Goal: Information Seeking & Learning: Find specific page/section

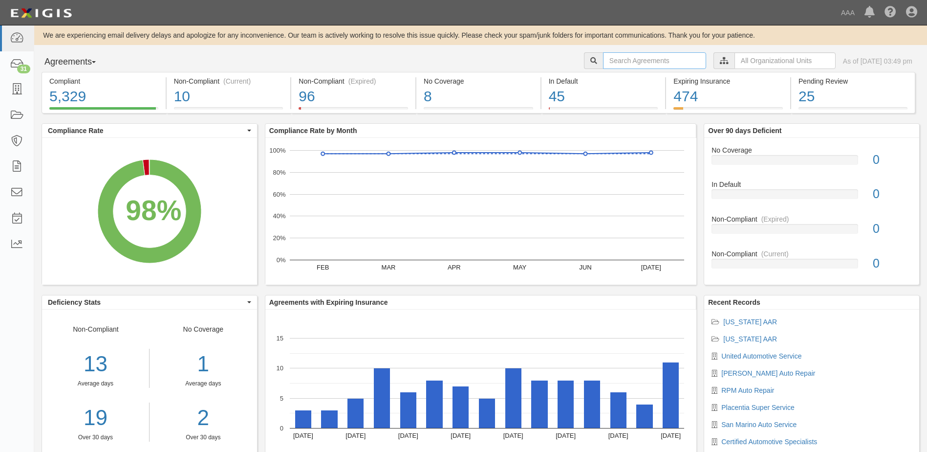
click at [641, 60] on input "text" at bounding box center [654, 60] width 103 height 17
type input "auto car"
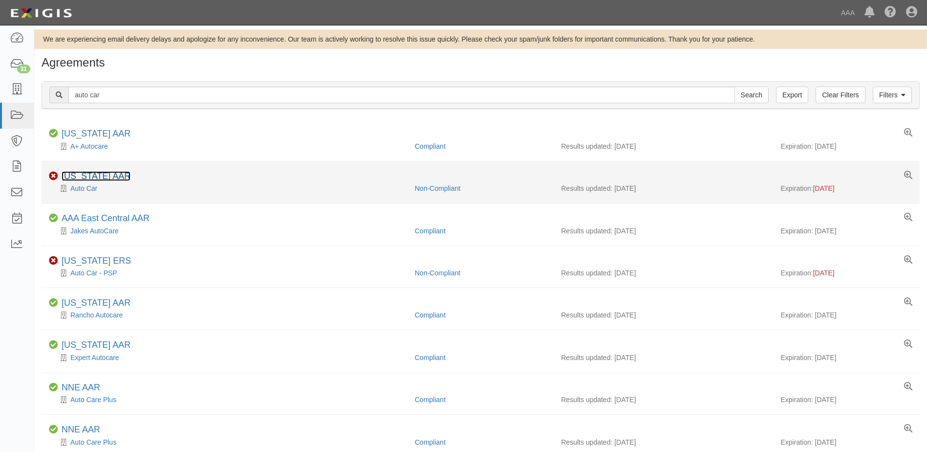
click at [109, 174] on link "[US_STATE] AAR" at bounding box center [96, 176] width 69 height 10
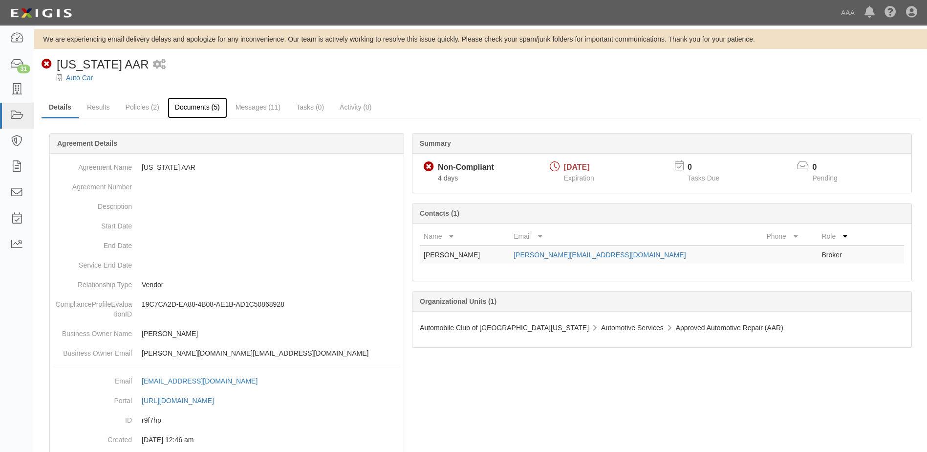
click at [196, 107] on link "Documents (5)" at bounding box center [198, 107] width 60 height 21
drag, startPoint x: 629, startPoint y: 255, endPoint x: 525, endPoint y: 259, distance: 103.7
click at [525, 259] on td "Michael@rubininsurance.com" at bounding box center [636, 254] width 253 height 18
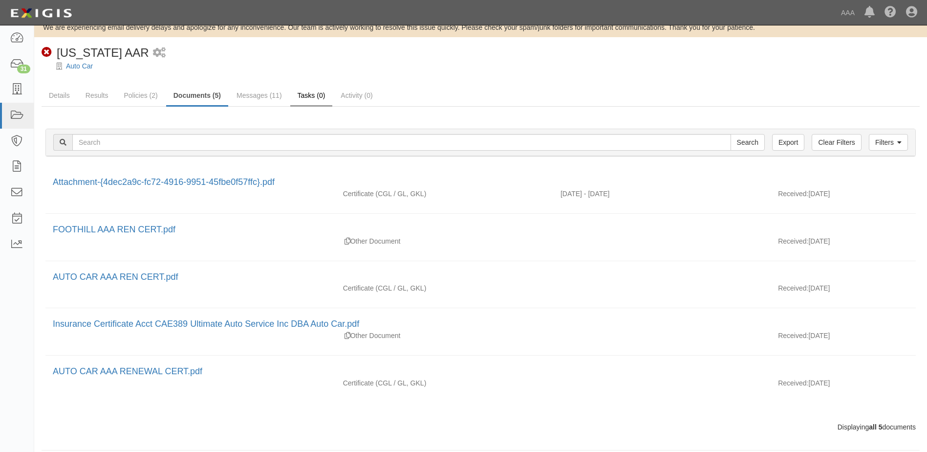
scroll to position [21, 0]
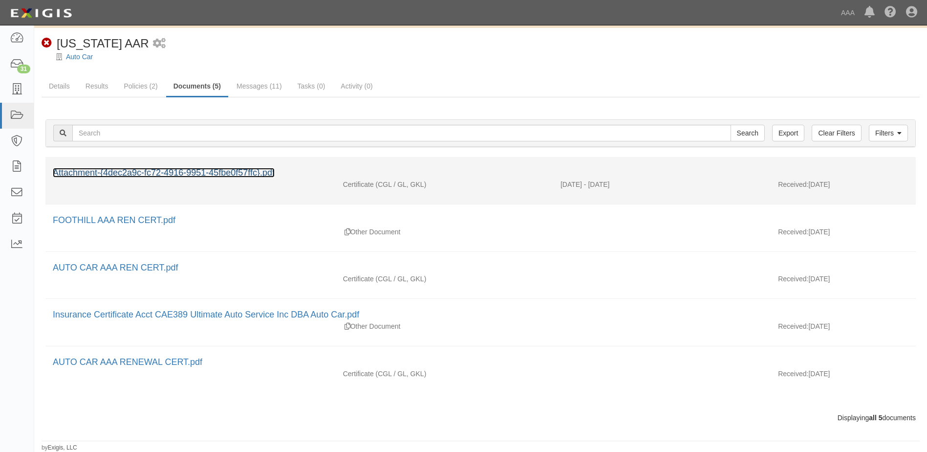
click at [224, 172] on link "Attachment-{4dec2a9c-fc72-4916-9951-45fbe0f57ffc}.pdf" at bounding box center [164, 173] width 222 height 10
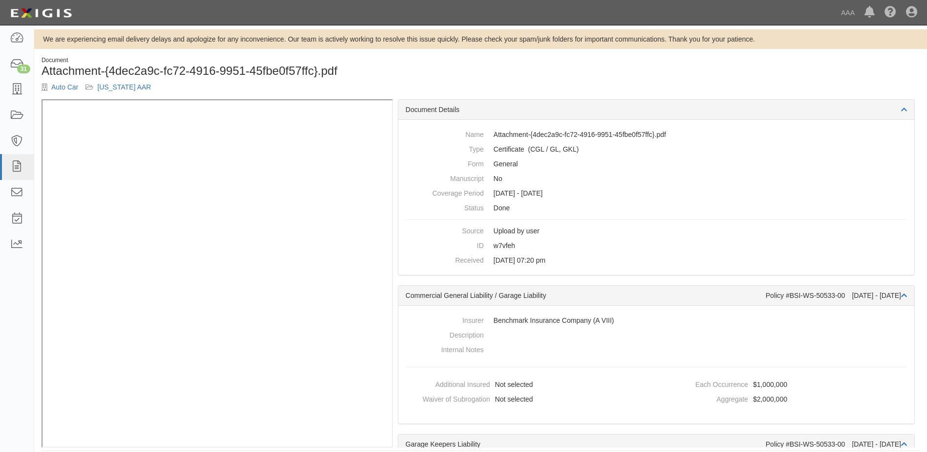
click at [856, 69] on div "Document Attachment-{4dec2a9c-fc72-4916-9951-45fbe0f57ffc}.pdf Auto Car Califor…" at bounding box center [480, 77] width 893 height 43
